Goal: Information Seeking & Learning: Learn about a topic

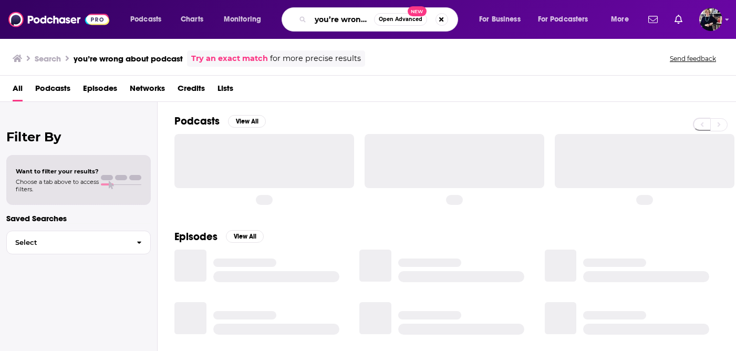
click at [320, 17] on input "you’re wrong about podcast" at bounding box center [343, 19] width 64 height 17
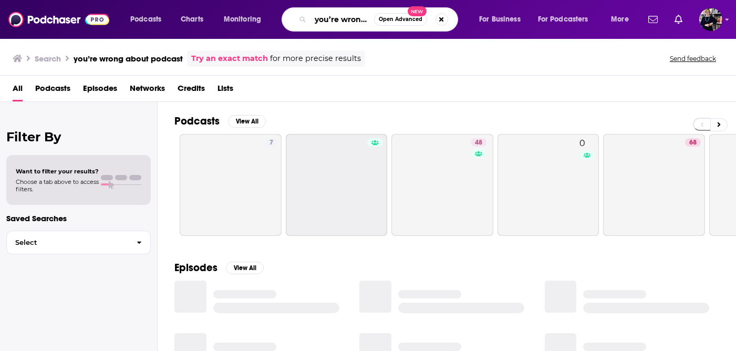
click at [324, 21] on input "you’re wrong about podcast" at bounding box center [343, 19] width 64 height 17
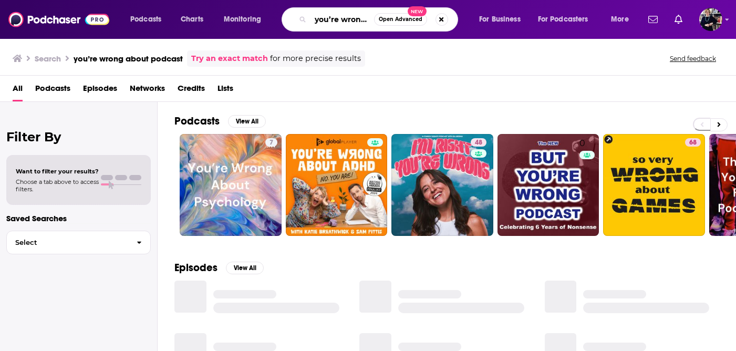
click at [324, 21] on input "you’re wrong about podcast" at bounding box center [343, 19] width 64 height 17
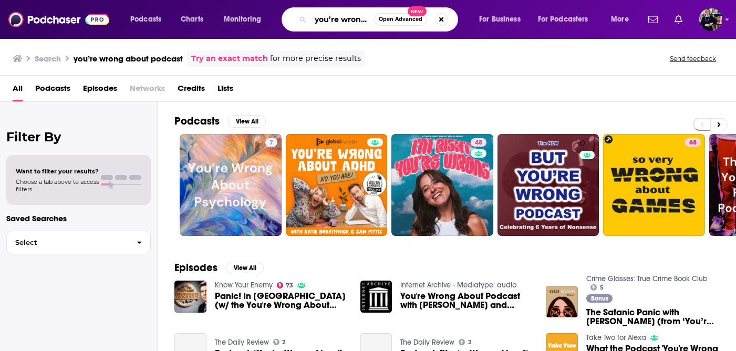
paste input "The [PERSON_NAME] Show"
type input "The [PERSON_NAME] Show"
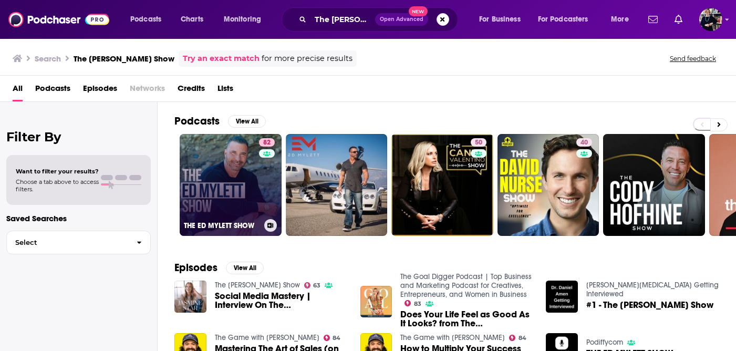
click at [234, 188] on link "82 THE [PERSON_NAME] SHOW" at bounding box center [231, 185] width 102 height 102
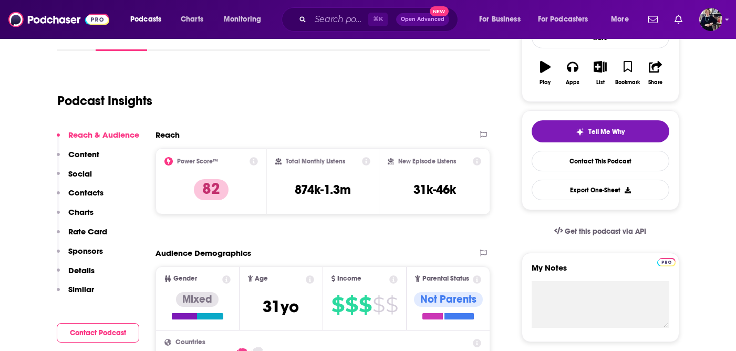
scroll to position [35, 0]
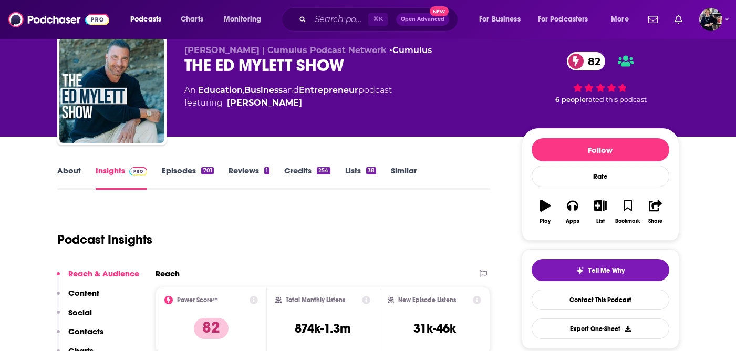
click at [184, 169] on link "Episodes 701" at bounding box center [188, 178] width 52 height 24
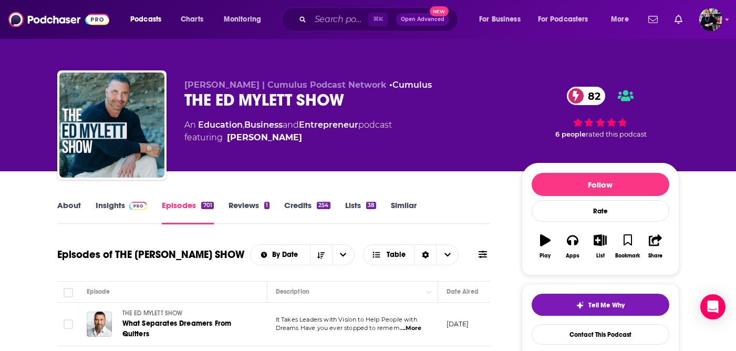
click at [110, 201] on link "Insights" at bounding box center [122, 212] width 52 height 24
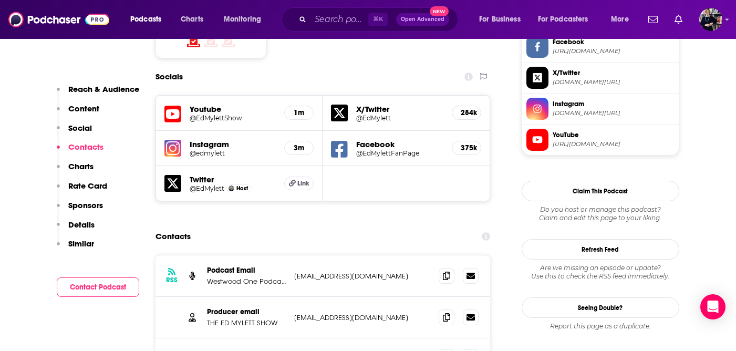
scroll to position [950, 0]
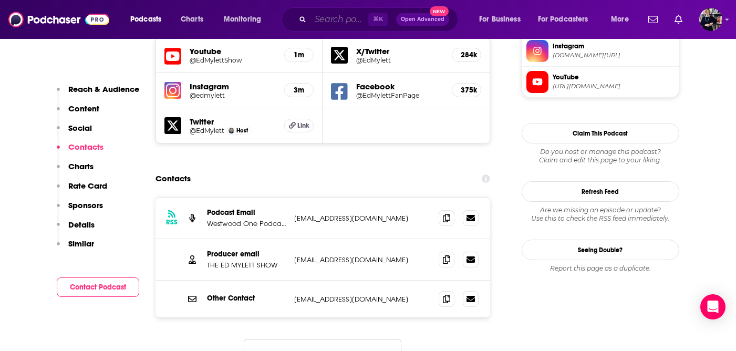
click at [356, 16] on input "Search podcasts, credits, & more..." at bounding box center [340, 19] width 58 height 17
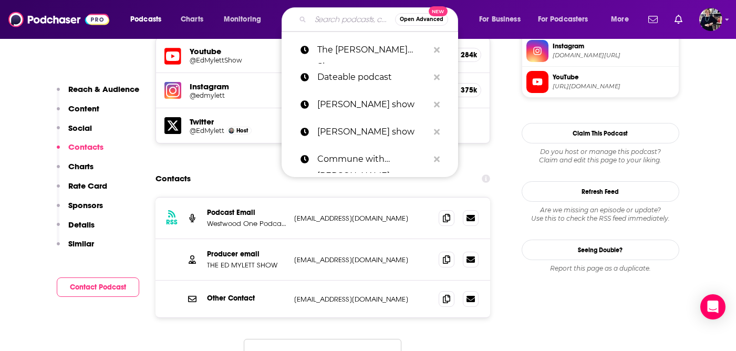
paste input "The Bald and the Beautiful with [PERSON_NAME] and [PERSON_NAME]"
type input "The Bald and the Beautiful with [PERSON_NAME] and [PERSON_NAME]"
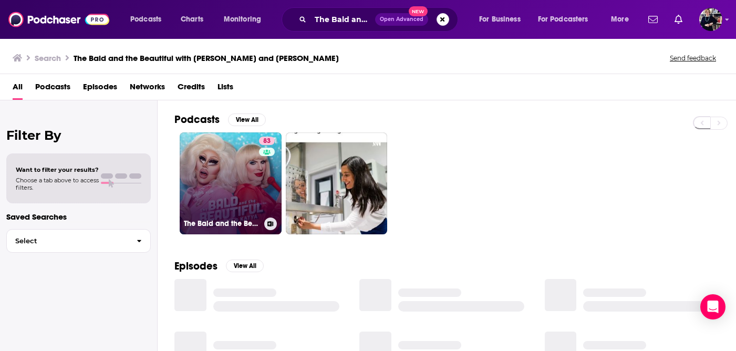
click at [234, 176] on link "83 The Bald and the Beautiful with [PERSON_NAME] and [PERSON_NAME]" at bounding box center [231, 183] width 102 height 102
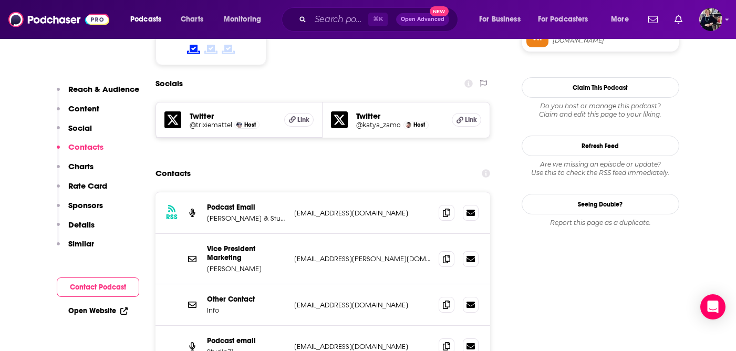
scroll to position [910, 0]
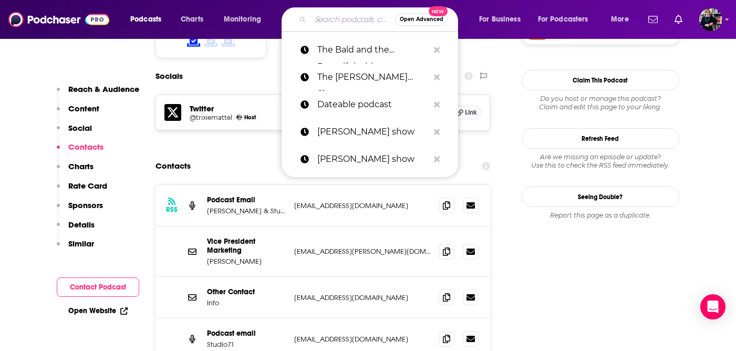
click at [355, 20] on input "Search podcasts, credits, & more..." at bounding box center [353, 19] width 85 height 17
paste input "[PERSON_NAME]"
type input "[PERSON_NAME]"
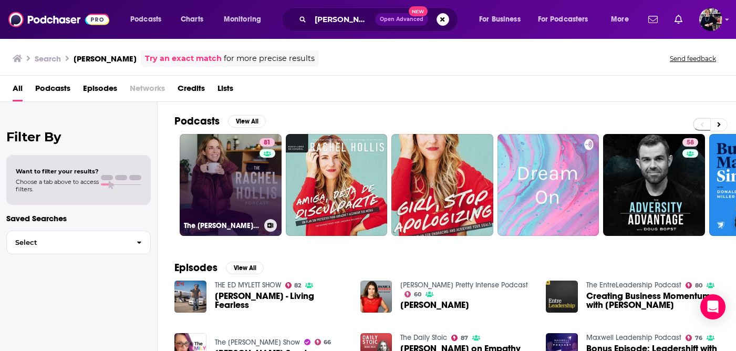
click at [253, 176] on link "81 The [PERSON_NAME] Podcast" at bounding box center [231, 185] width 102 height 102
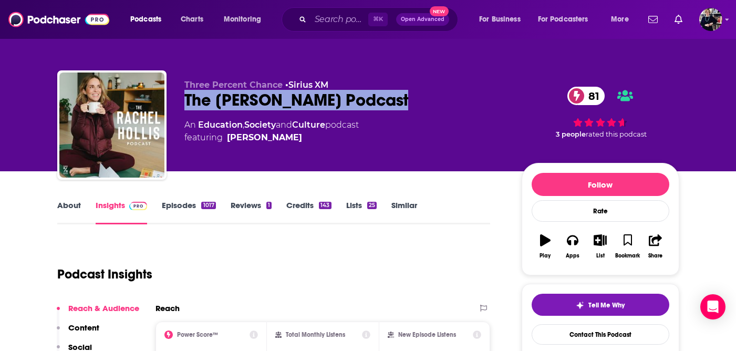
drag, startPoint x: 393, startPoint y: 102, endPoint x: 187, endPoint y: 101, distance: 205.5
click at [186, 100] on div "The [PERSON_NAME] Podcast 81" at bounding box center [344, 100] width 321 height 20
copy h2 "The [PERSON_NAME] Podcast"
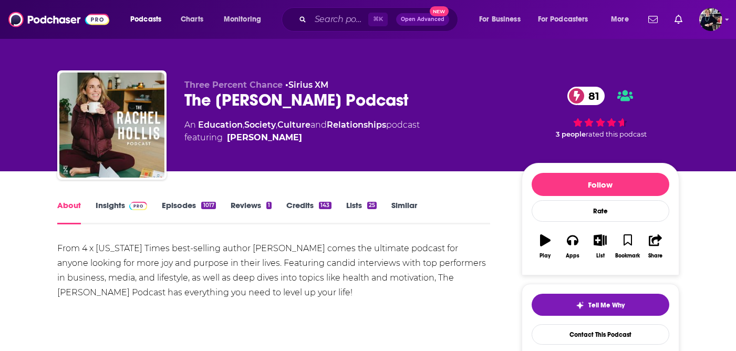
click at [117, 207] on link "Insights" at bounding box center [122, 212] width 52 height 24
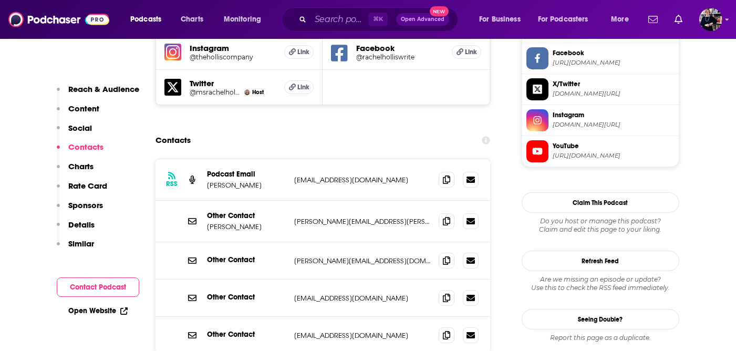
scroll to position [1035, 0]
